Goal: Information Seeking & Learning: Check status

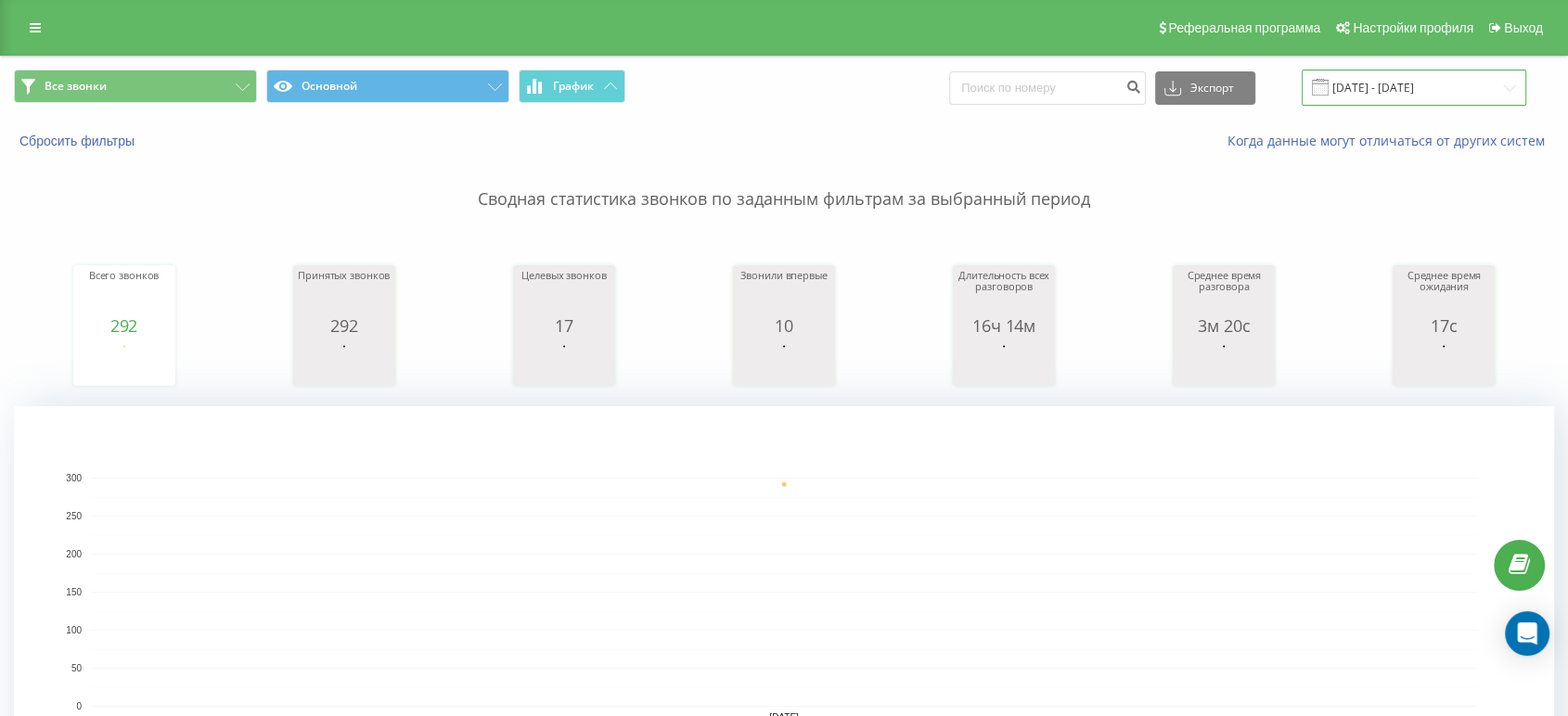
click at [1365, 79] on input "[DATE] - [DATE]" at bounding box center [1414, 88] width 224 height 36
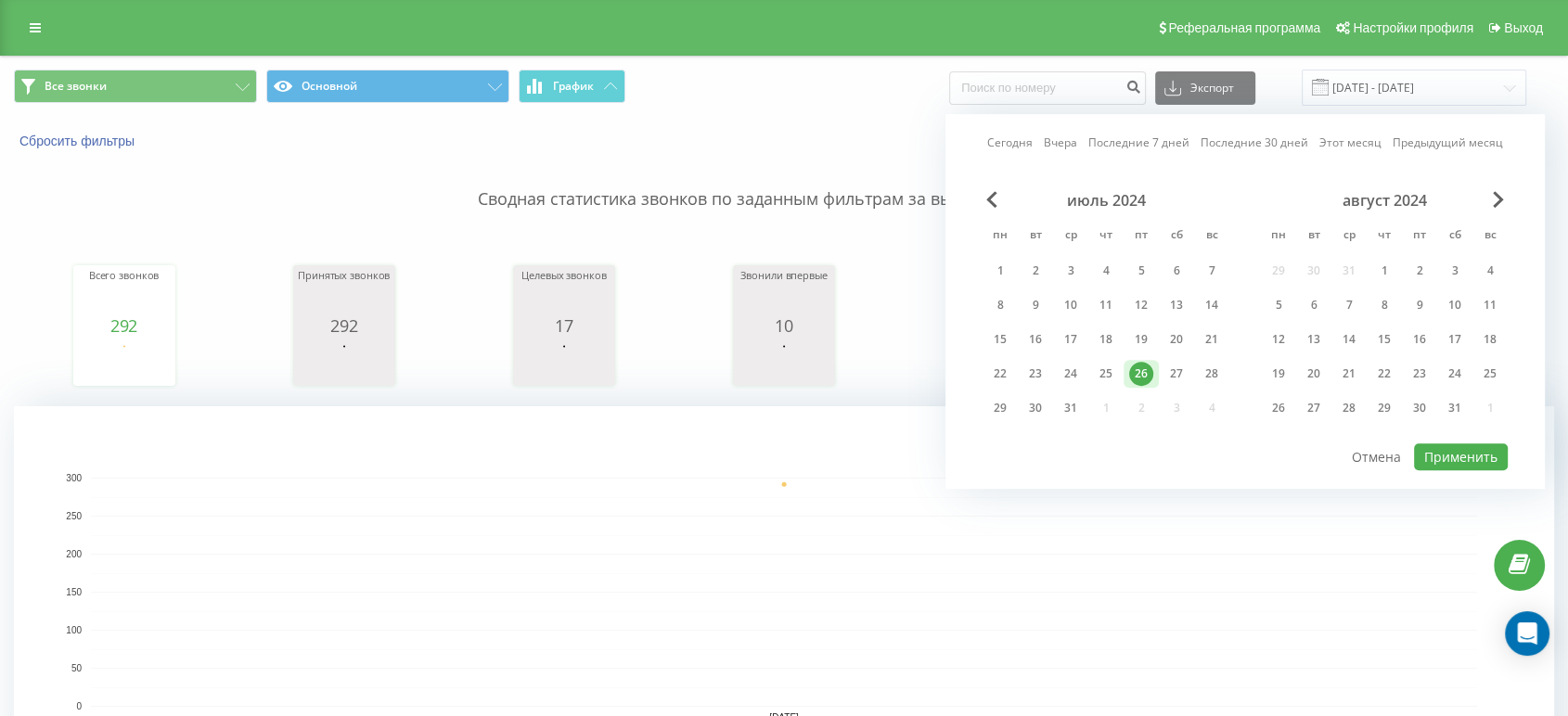
click at [1004, 139] on link "Сегодня" at bounding box center [1010, 143] width 46 height 18
click at [1470, 451] on button "Применить" at bounding box center [1461, 456] width 93 height 27
type input "[DATE] - [DATE]"
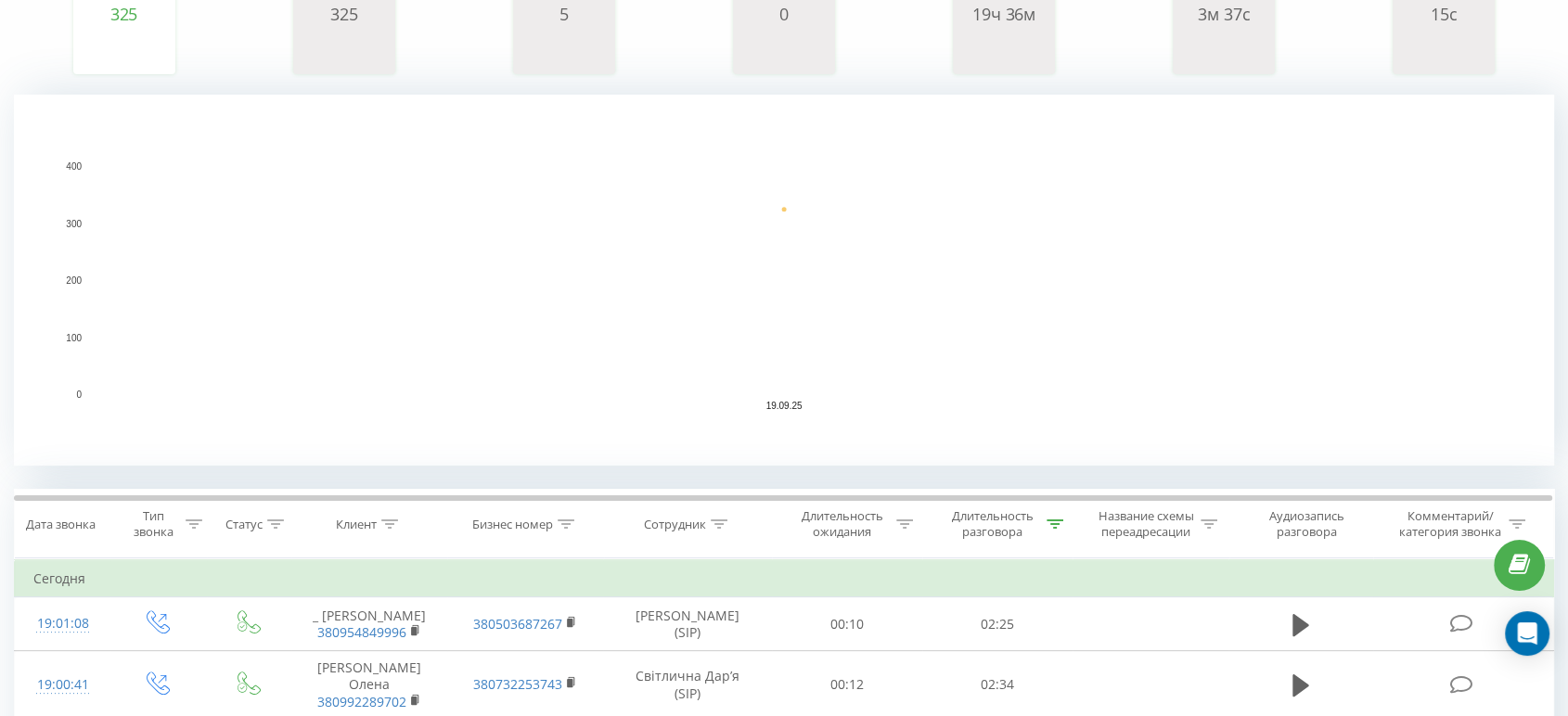
scroll to position [412, 0]
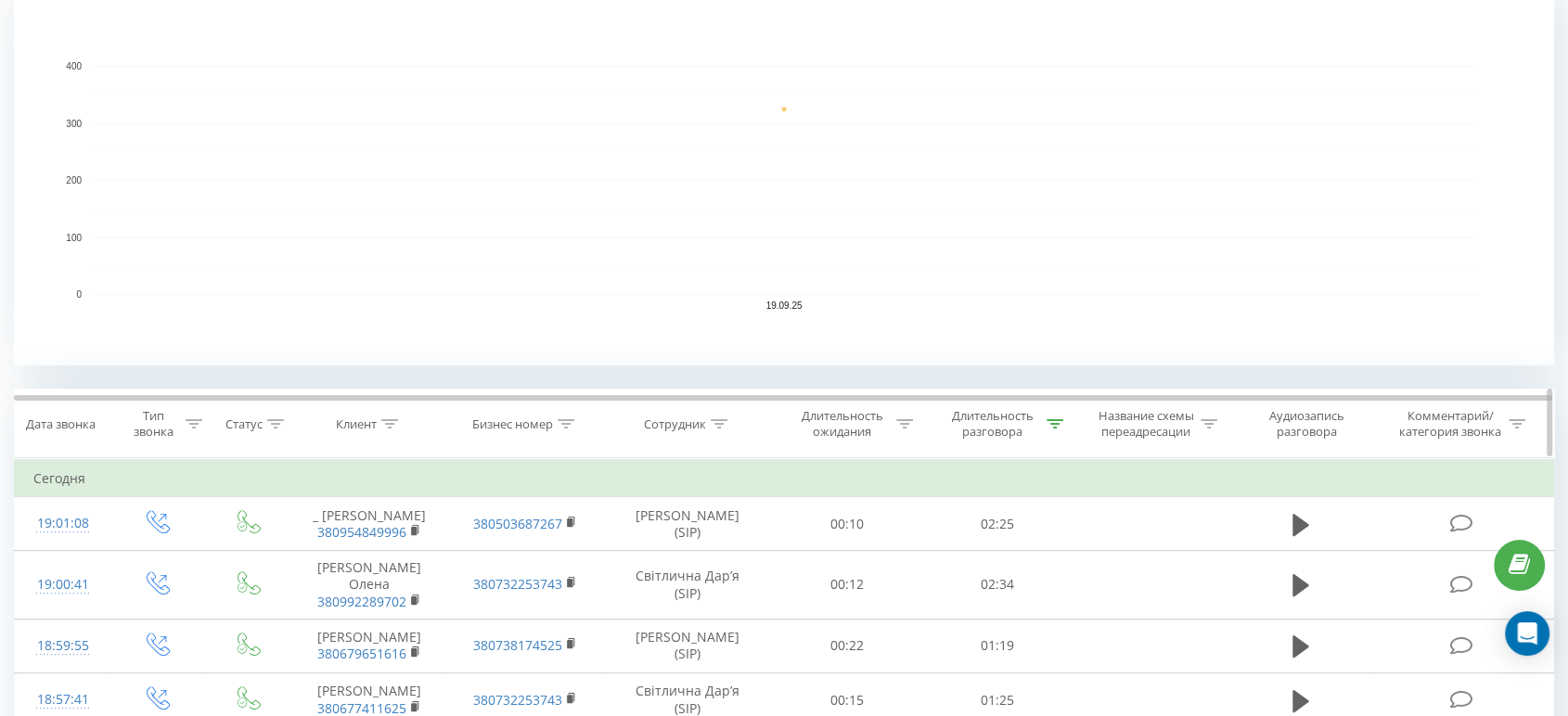
click at [716, 423] on icon at bounding box center [719, 424] width 17 height 9
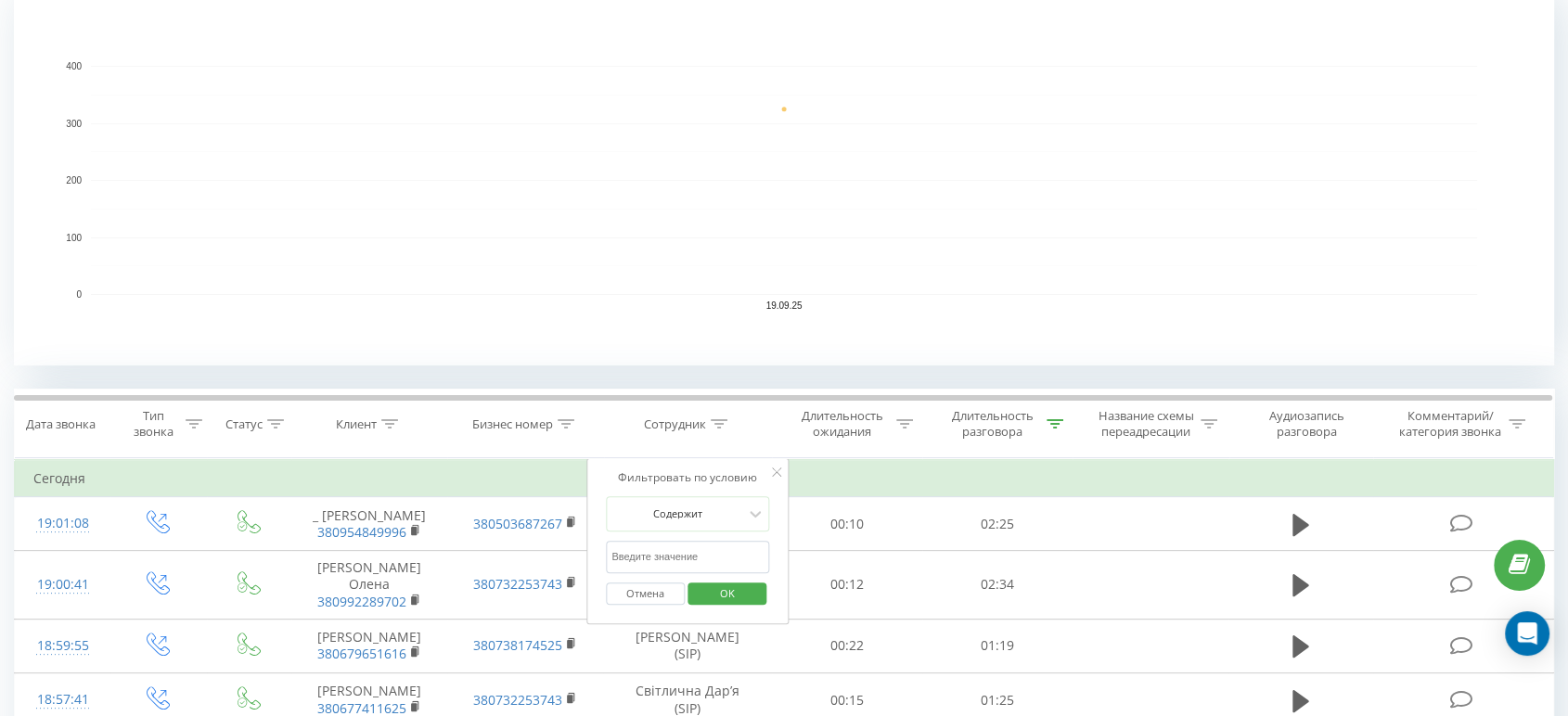
click at [718, 550] on input "text" at bounding box center [687, 556] width 163 height 33
type input "[PERSON_NAME]"
click at [738, 580] on span "OK" at bounding box center [727, 593] width 52 height 29
